Goal: Information Seeking & Learning: Learn about a topic

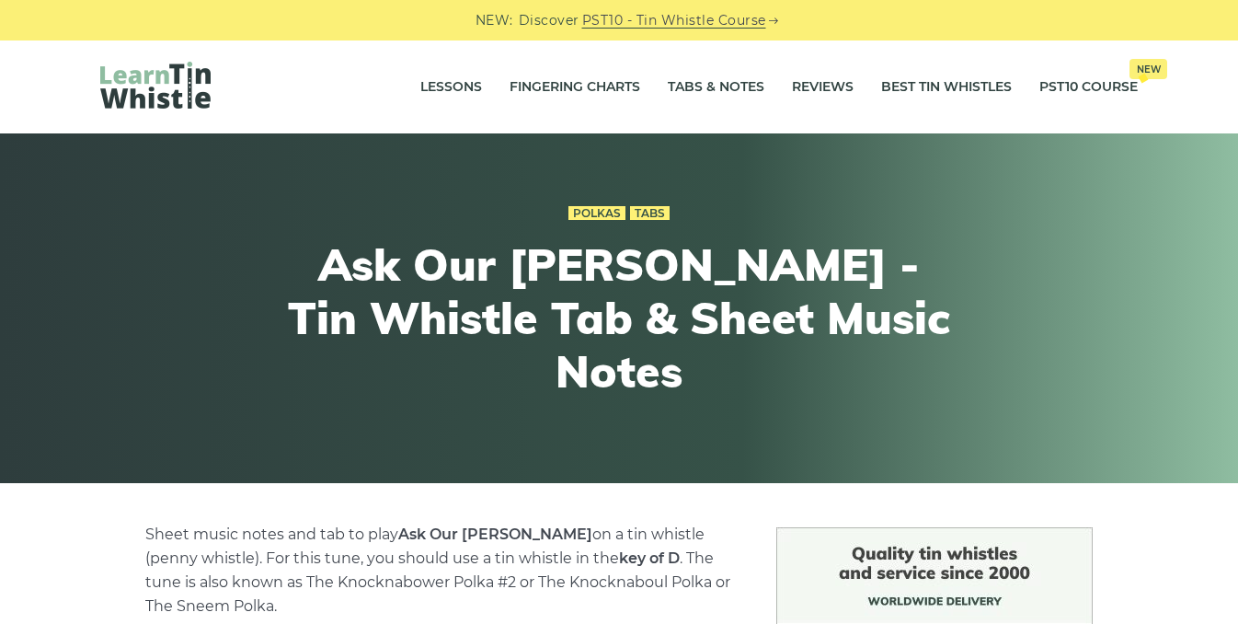
scroll to position [599, 0]
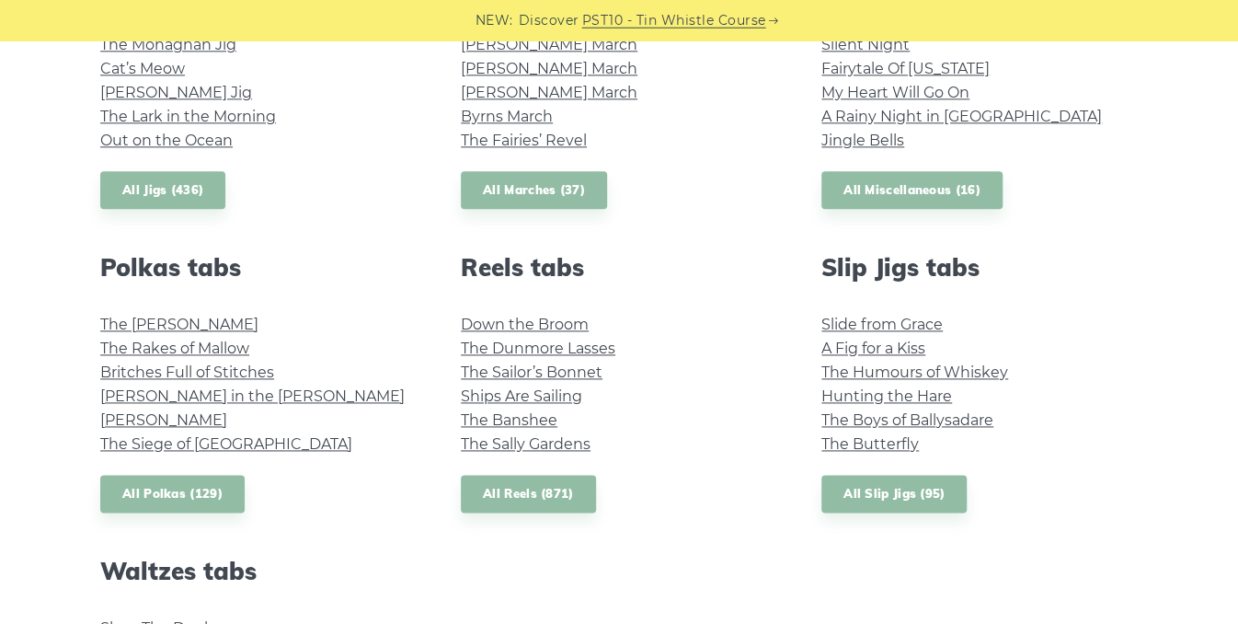
scroll to position [1150, 0]
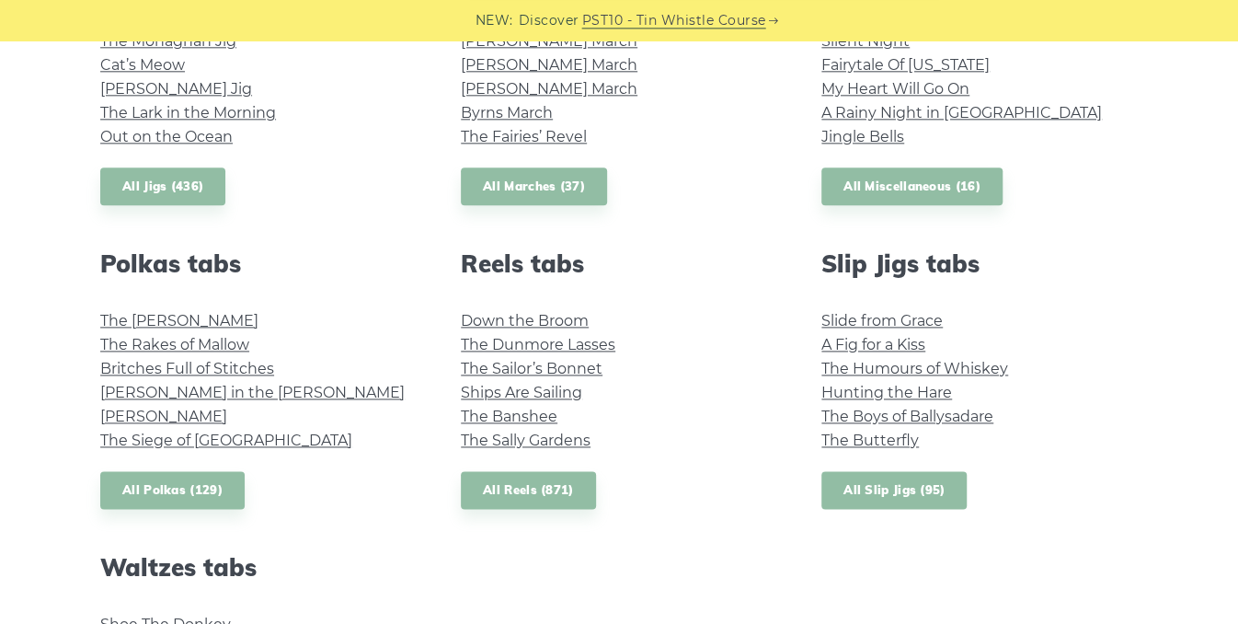
click at [895, 490] on link "All Slip Jigs (95)" at bounding box center [893, 490] width 145 height 38
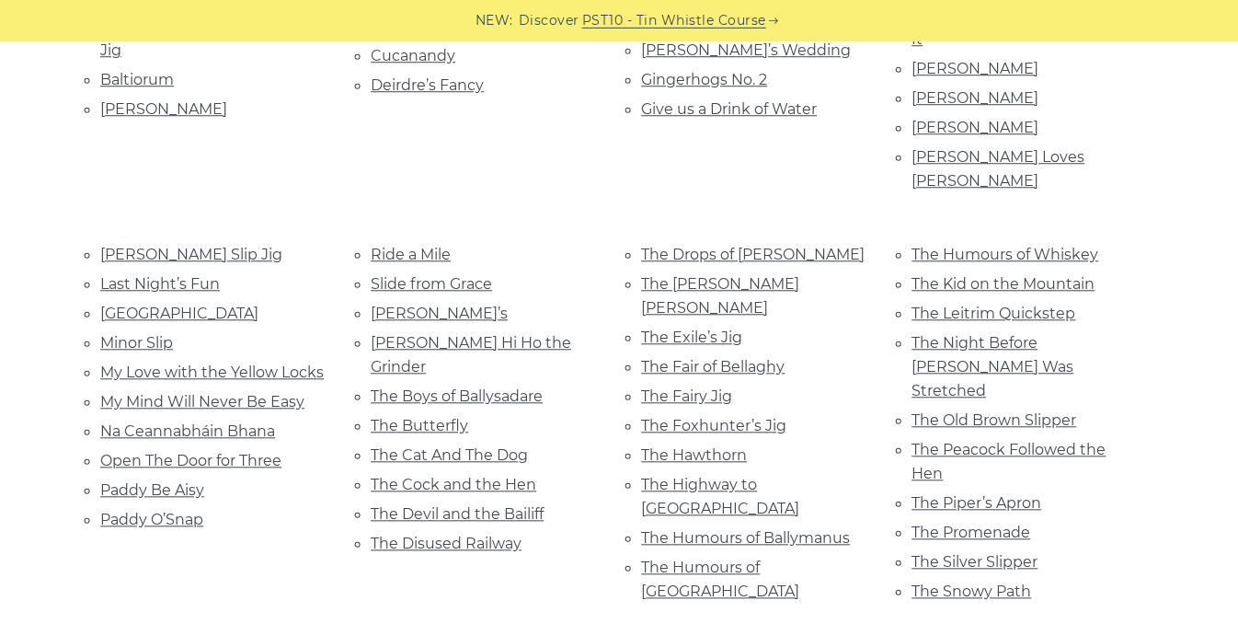
scroll to position [717, 0]
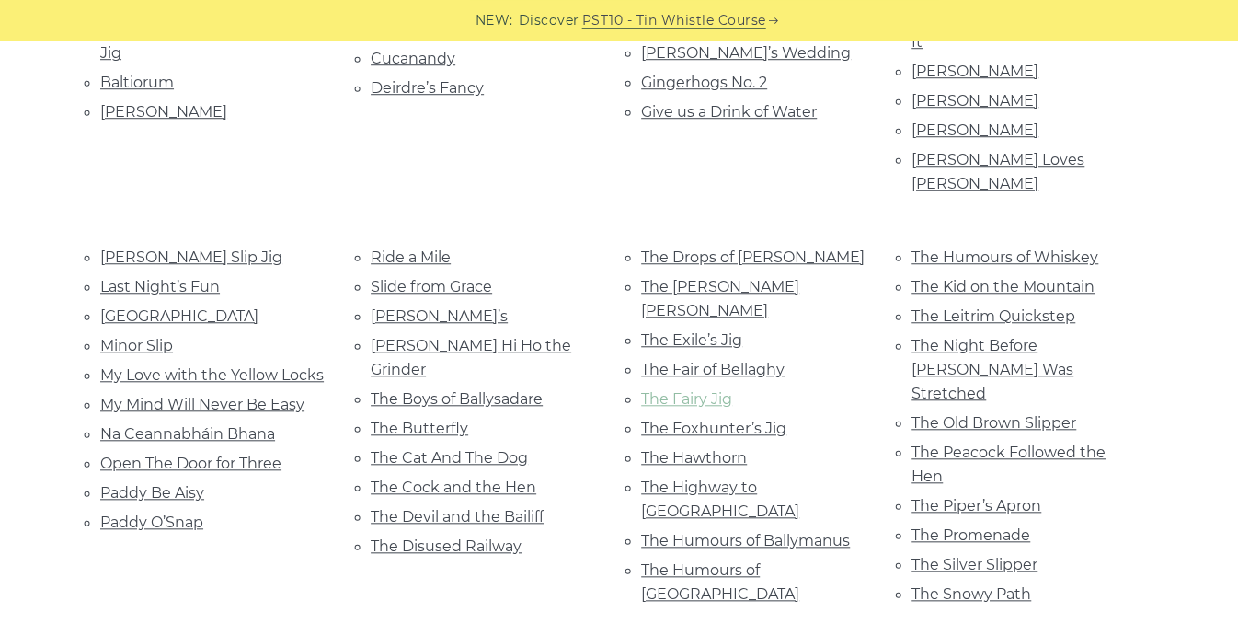
click at [697, 390] on link "The Fairy Jig" at bounding box center [686, 398] width 91 height 17
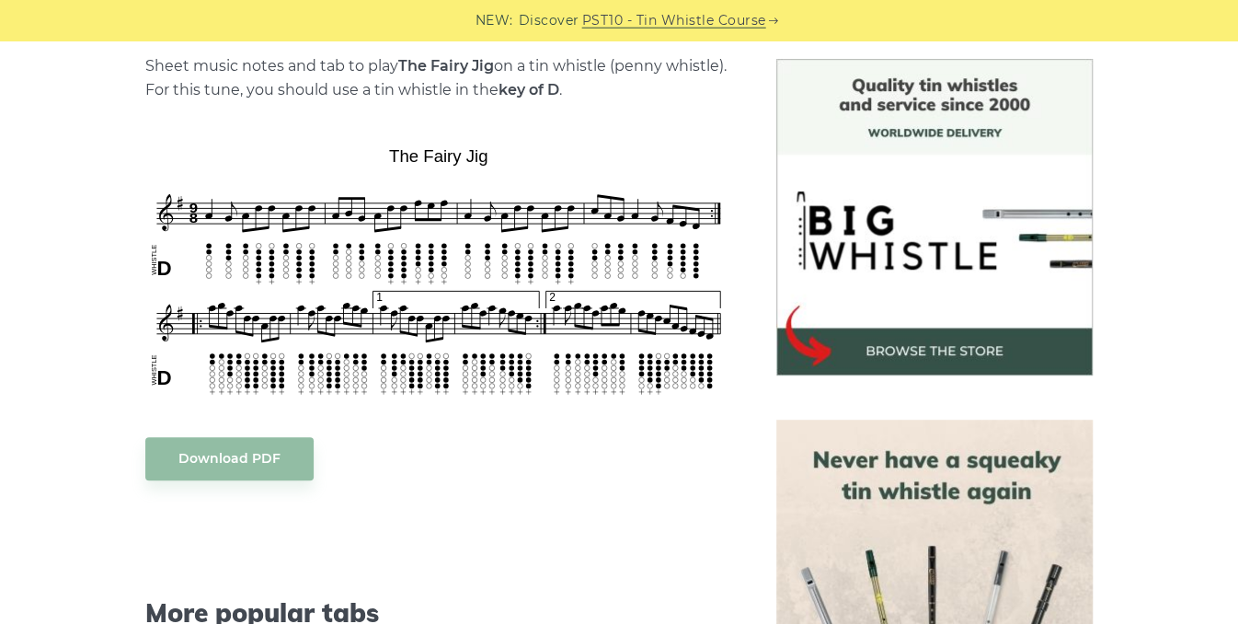
scroll to position [477, 0]
